Goal: Task Accomplishment & Management: Complete application form

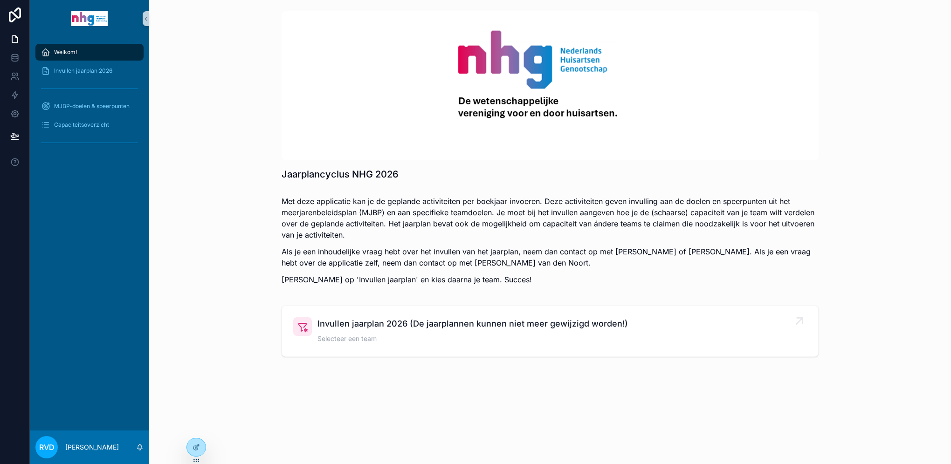
click at [366, 325] on span "Invullen jaarplan 2026 (De jaarplannen kunnen niet meer gewijzigd worden!)" at bounding box center [473, 324] width 311 height 13
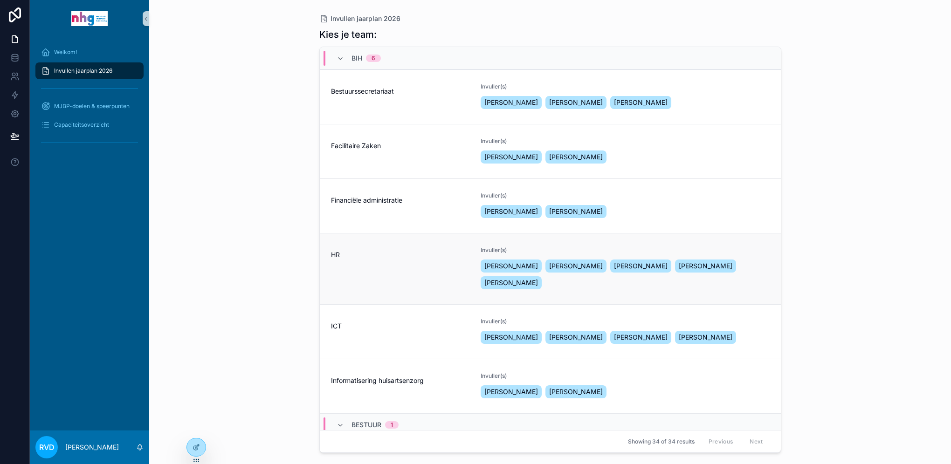
click at [394, 270] on div "HR" at bounding box center [400, 269] width 139 height 45
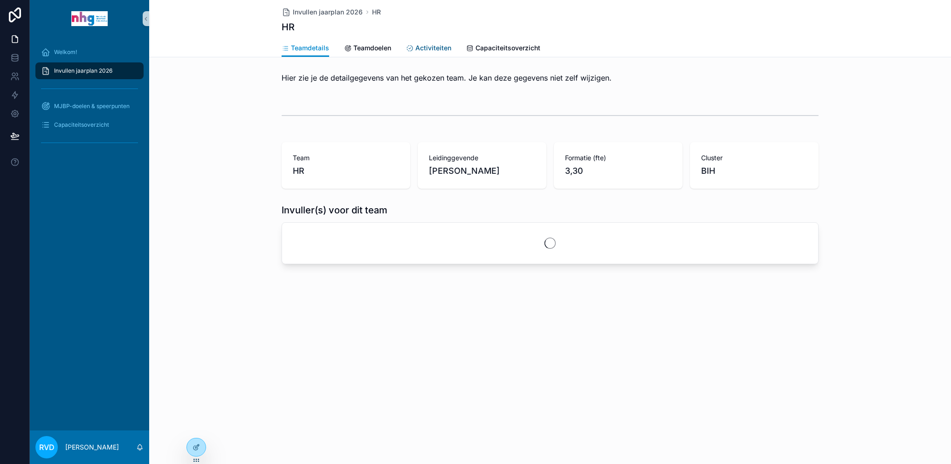
click at [429, 49] on span "Activiteiten" at bounding box center [433, 47] width 36 height 9
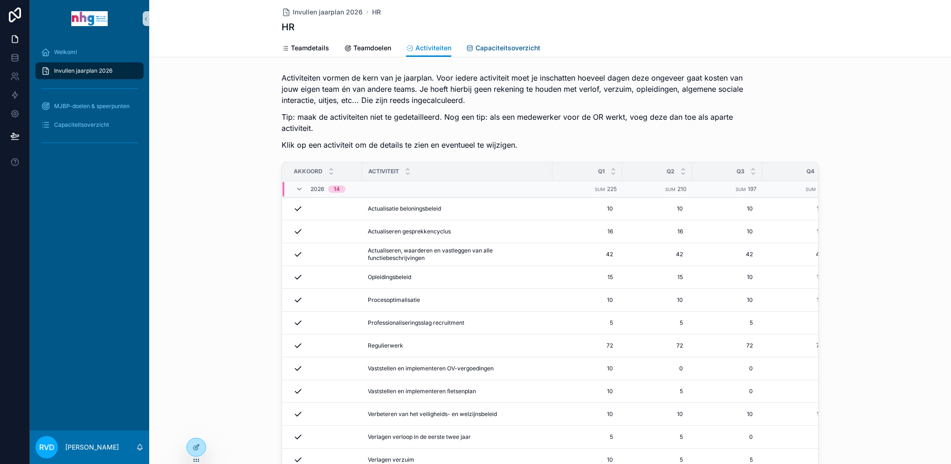
click at [513, 49] on span "Capaciteitsoverzicht" at bounding box center [508, 47] width 65 height 9
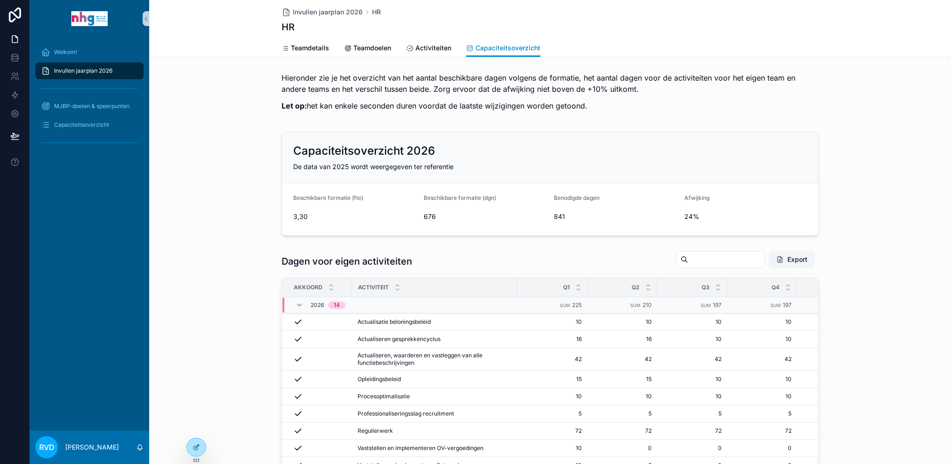
click at [878, 181] on div "Capaciteitsoverzicht 2026 De data van 2025 wordt weergegeven ter referentie Bes…" at bounding box center [550, 183] width 802 height 111
click at [382, 321] on span "Actualisatie beloningsbeleid" at bounding box center [394, 321] width 73 height 7
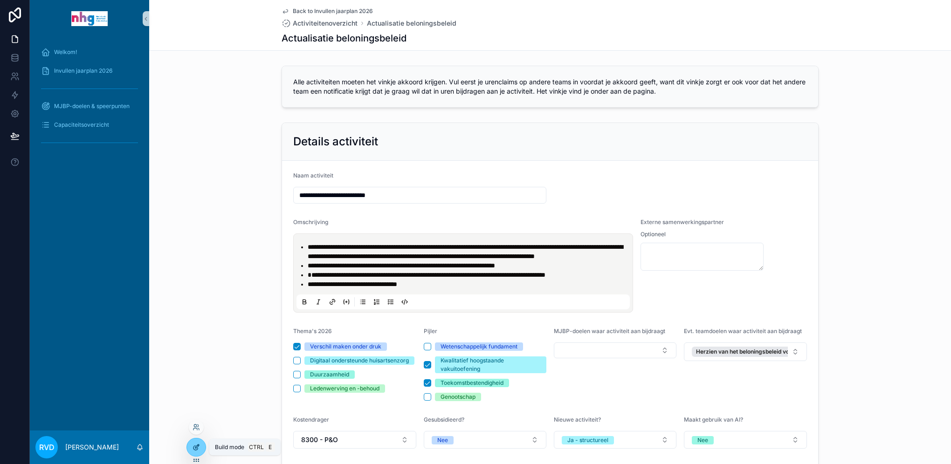
click at [196, 448] on icon at bounding box center [197, 447] width 4 height 4
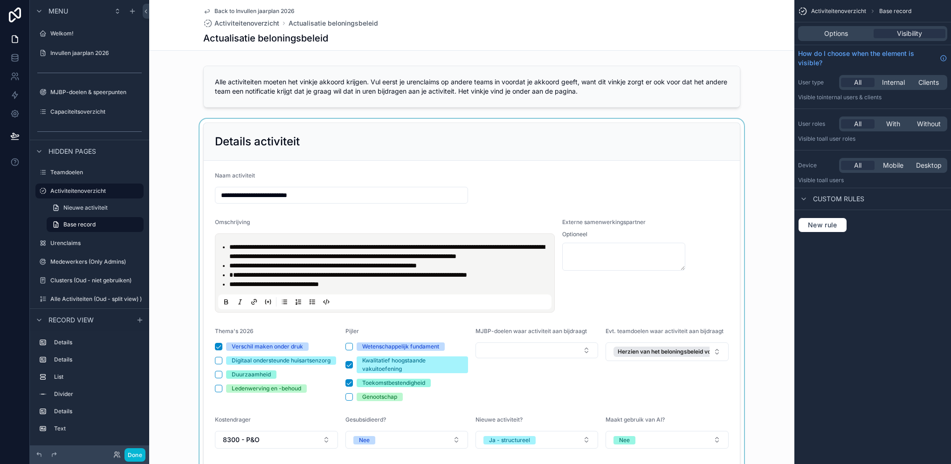
click at [582, 293] on div "scrollable content" at bounding box center [471, 366] width 645 height 495
click at [871, 34] on span "Fields" at bounding box center [873, 33] width 18 height 9
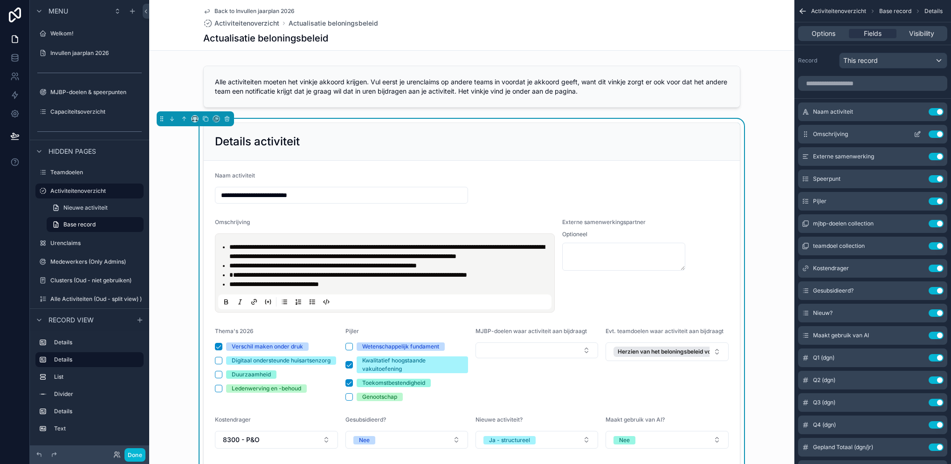
click at [918, 132] on icon "scrollable content" at bounding box center [919, 134] width 4 height 4
